Goal: Information Seeking & Learning: Learn about a topic

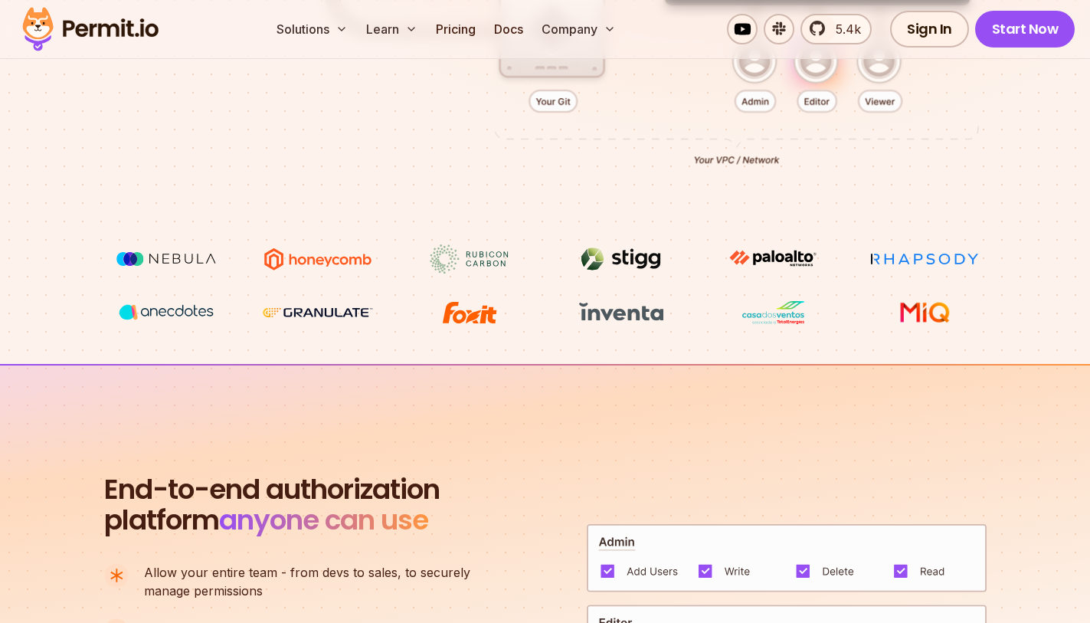
scroll to position [625, 0]
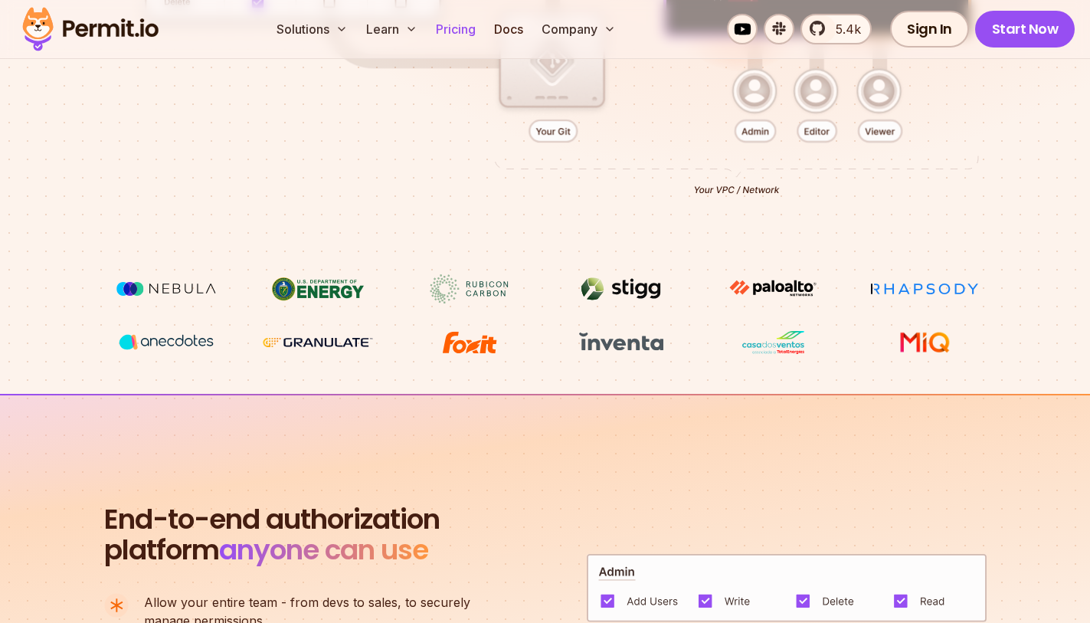
click at [453, 28] on link "Pricing" at bounding box center [456, 29] width 52 height 31
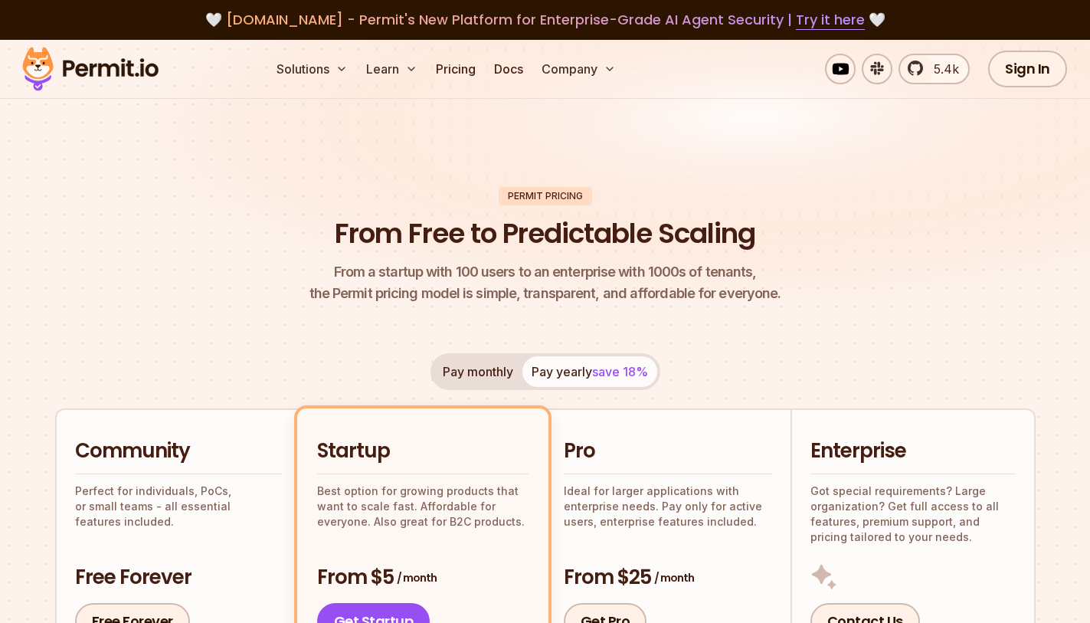
click at [724, 19] on span "[DOMAIN_NAME] - Permit's New Platform for Enterprise-Grade AI Agent Security | …" at bounding box center [545, 19] width 639 height 19
click at [385, 231] on h1 "From Free to Predictable Scaling" at bounding box center [545, 233] width 420 height 38
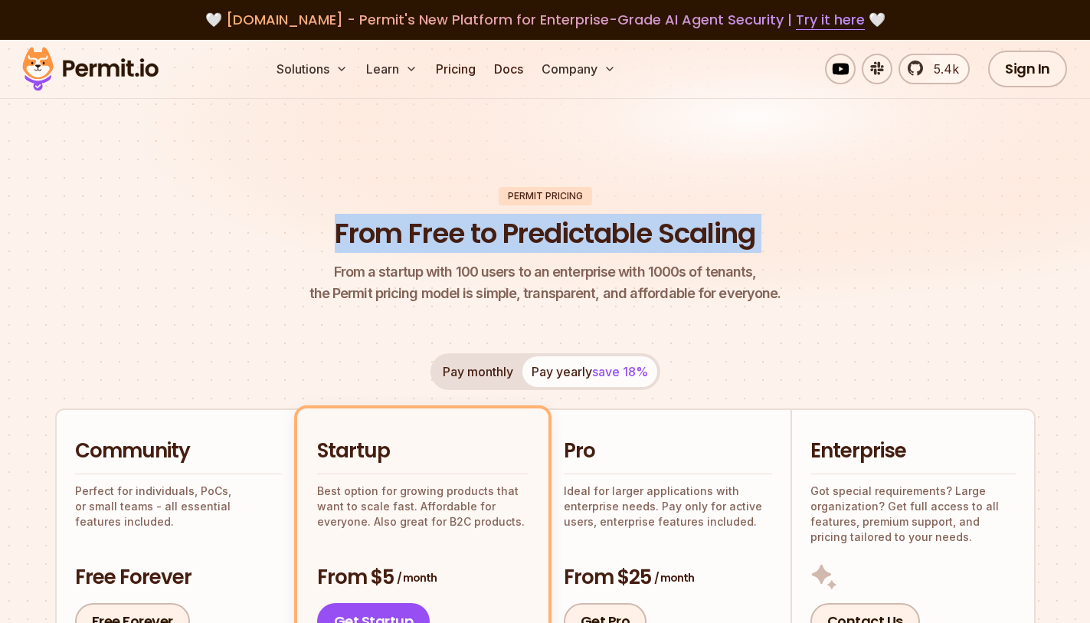
click at [385, 231] on h1 "From Free to Predictable Scaling" at bounding box center [545, 233] width 420 height 38
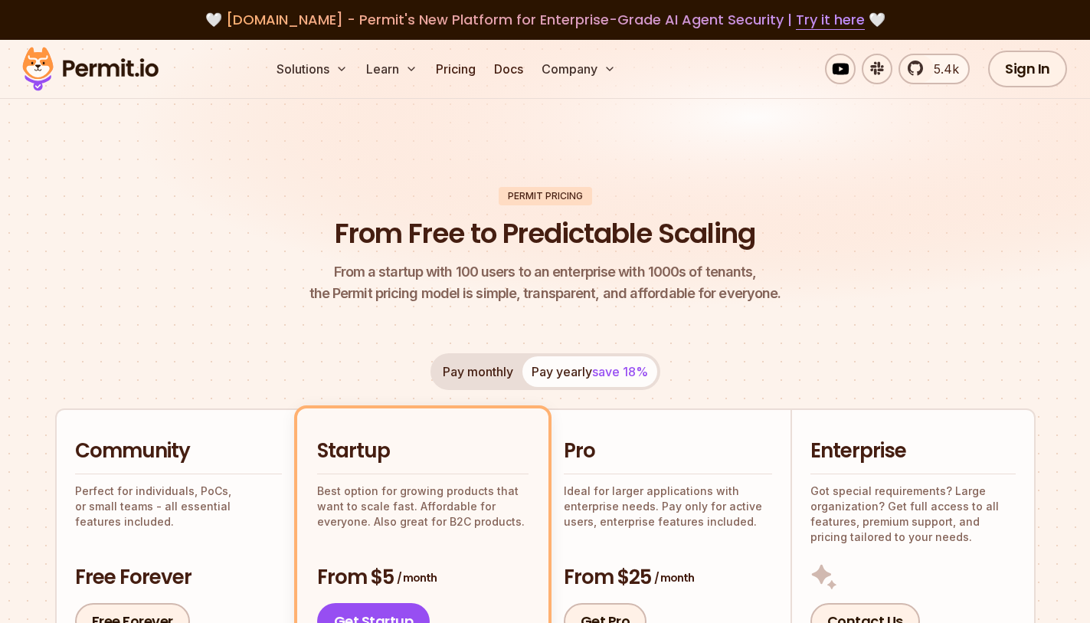
click at [367, 277] on span "From a startup with 100 users to an enterprise with 1000s of tenants," at bounding box center [545, 271] width 472 height 21
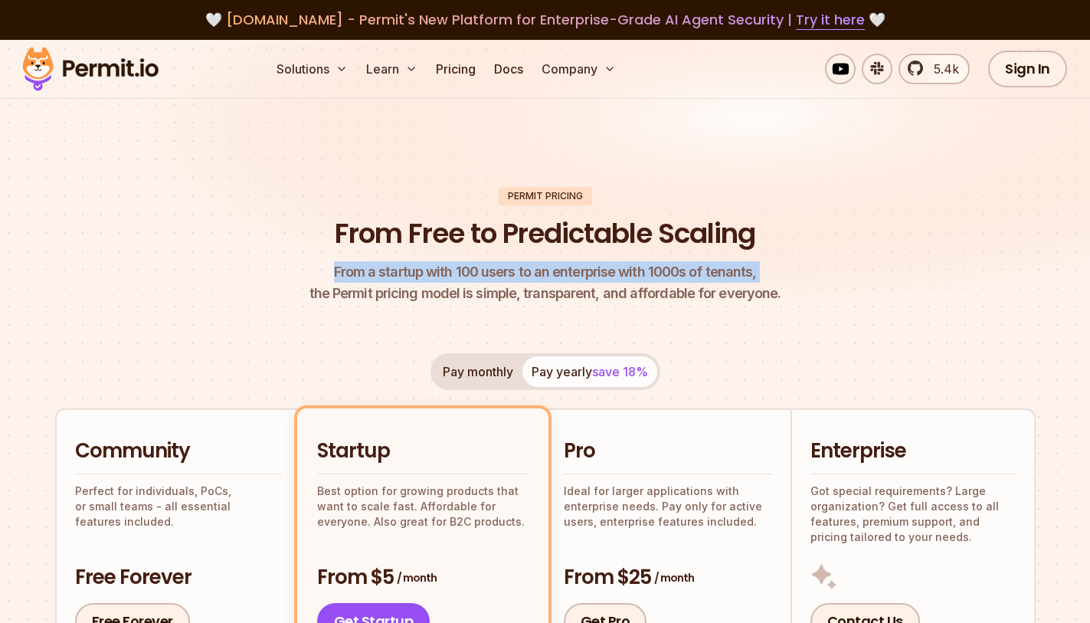
click at [367, 277] on span "From a startup with 100 users to an enterprise with 1000s of tenants," at bounding box center [545, 271] width 472 height 21
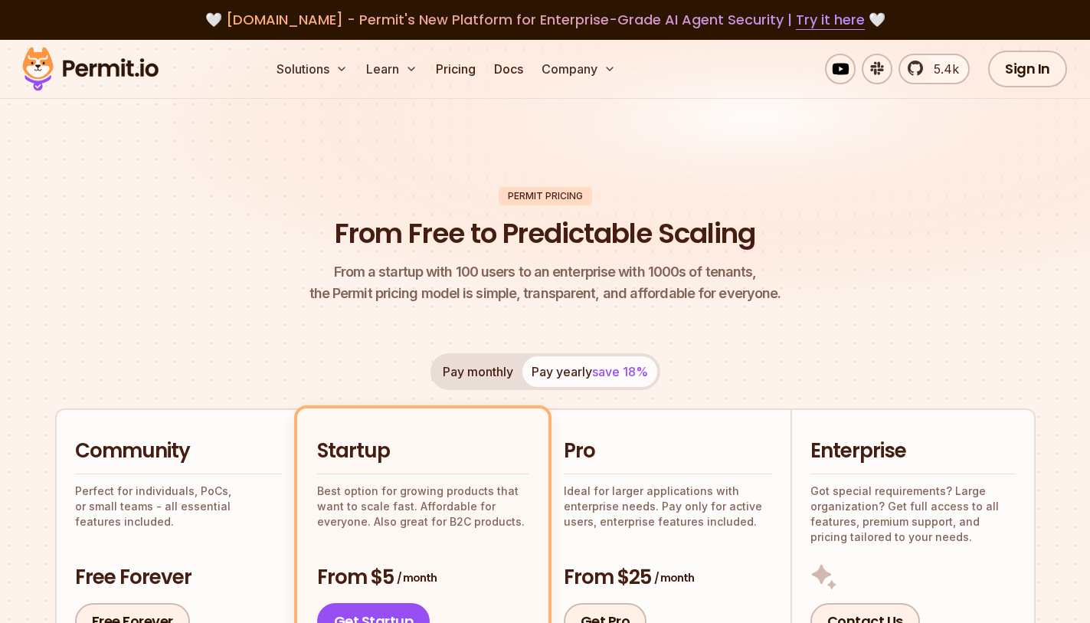
click at [360, 302] on p "From a startup with 100 users to an enterprise with 1000s of tenants, the Permi…" at bounding box center [545, 282] width 472 height 43
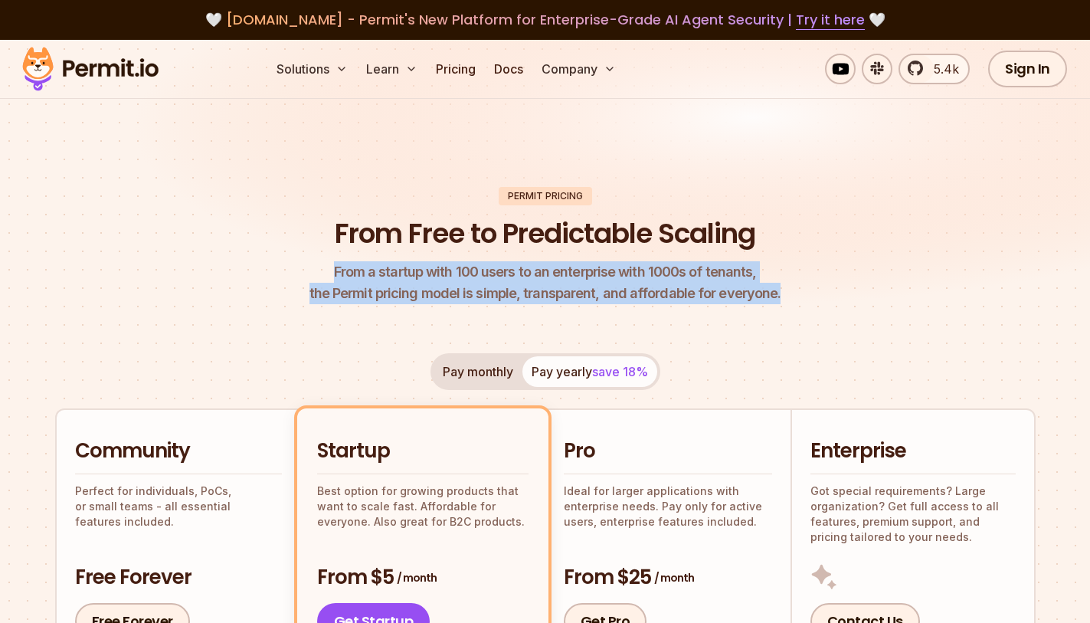
drag, startPoint x: 341, startPoint y: 269, endPoint x: 775, endPoint y: 299, distance: 435.3
click at [775, 299] on header "Permit Pricing From Free to Predictable Scaling From a startup with 100 users t…" at bounding box center [545, 246] width 980 height 118
